Goal: Transaction & Acquisition: Purchase product/service

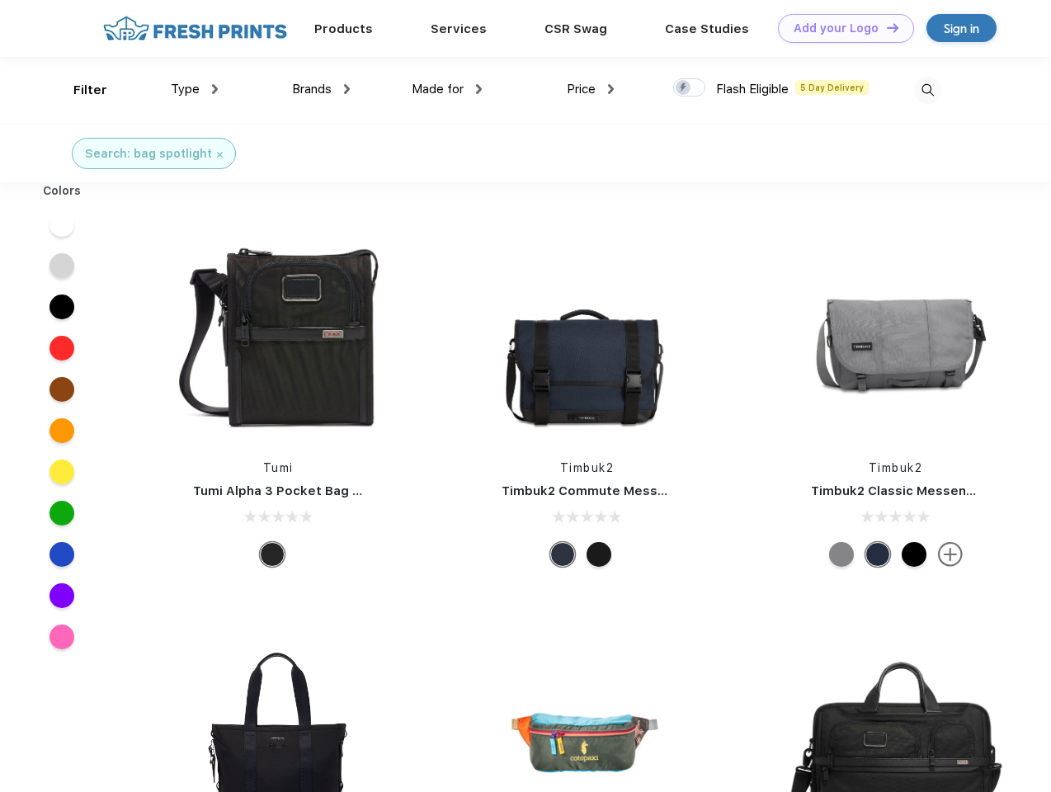
click at [840, 28] on link "Add your Logo Design Tool" at bounding box center [846, 28] width 136 height 29
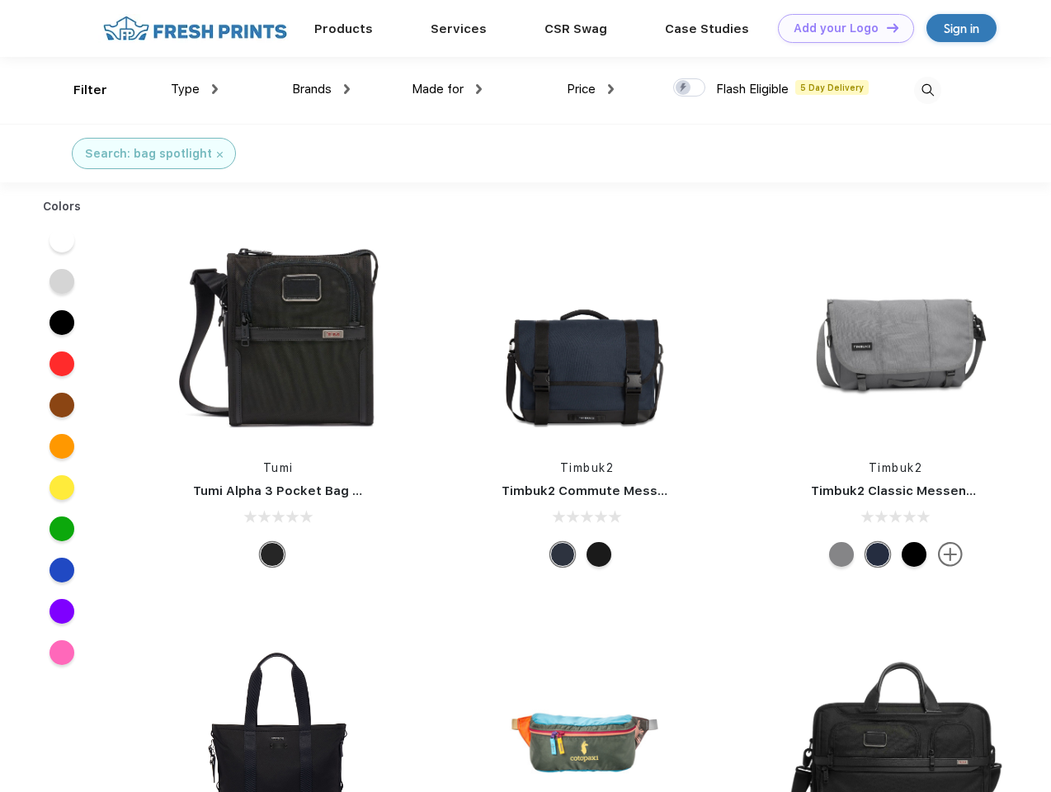
click at [0, 0] on div "Design Tool" at bounding box center [0, 0] width 0 height 0
click at [885, 27] on link "Add your Logo Design Tool" at bounding box center [846, 28] width 136 height 29
click at [79, 90] on div "Filter" at bounding box center [90, 90] width 34 height 19
click at [195, 89] on span "Type" at bounding box center [185, 89] width 29 height 15
click at [321, 89] on span "Brands" at bounding box center [312, 89] width 40 height 15
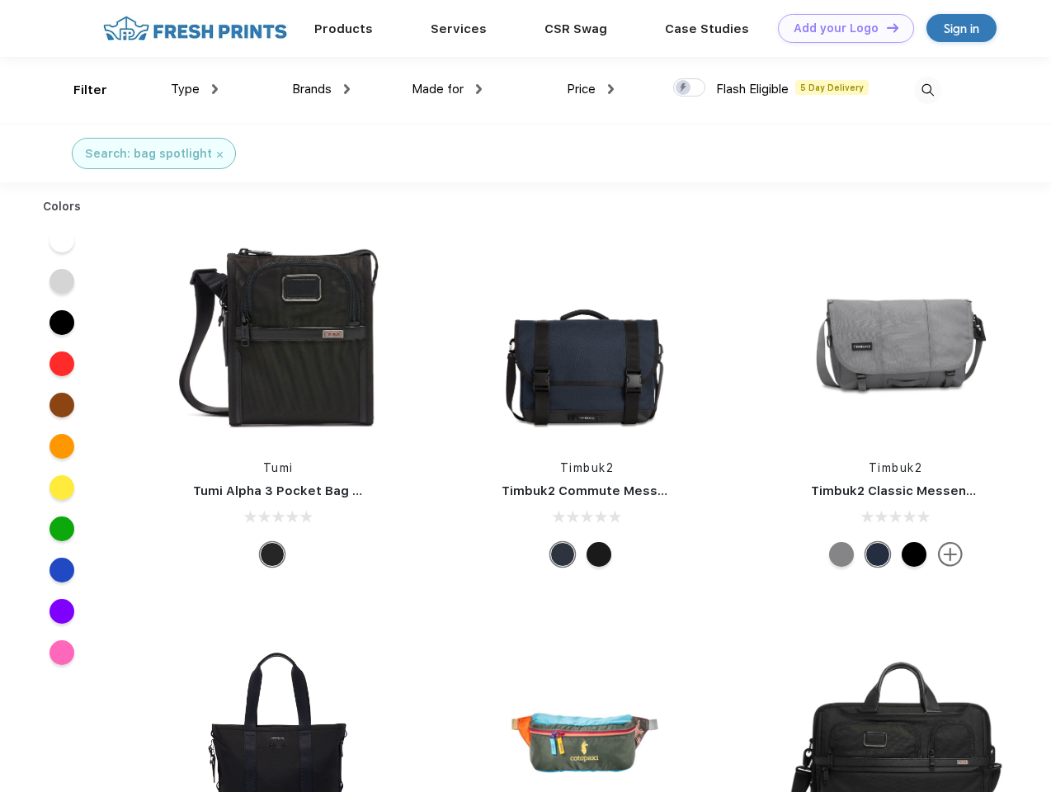
click at [447, 89] on span "Made for" at bounding box center [438, 89] width 52 height 15
click at [591, 89] on span "Price" at bounding box center [581, 89] width 29 height 15
click at [690, 88] on div at bounding box center [689, 87] width 32 height 18
click at [684, 88] on input "checkbox" at bounding box center [678, 83] width 11 height 11
click at [928, 90] on img at bounding box center [927, 90] width 27 height 27
